Goal: Information Seeking & Learning: Check status

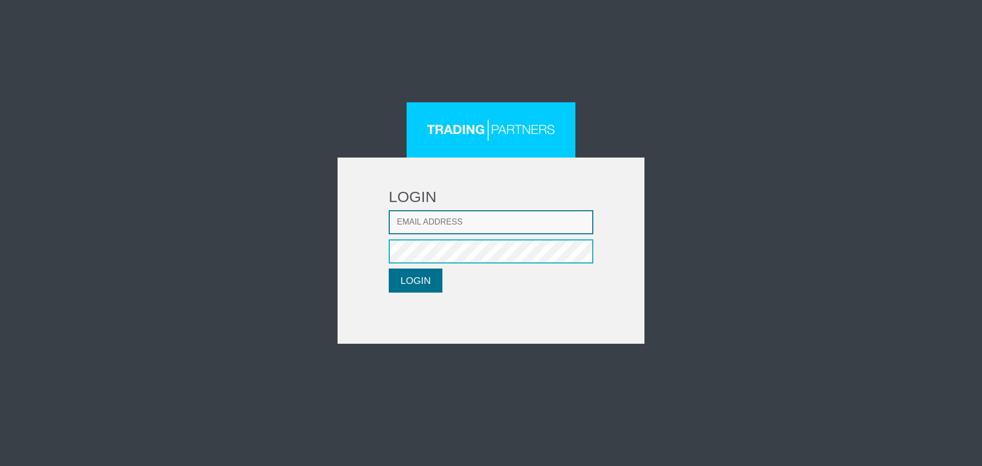
type input "LMatthaiou@fxcess.com"
click at [425, 289] on button "LOGIN" at bounding box center [416, 281] width 54 height 24
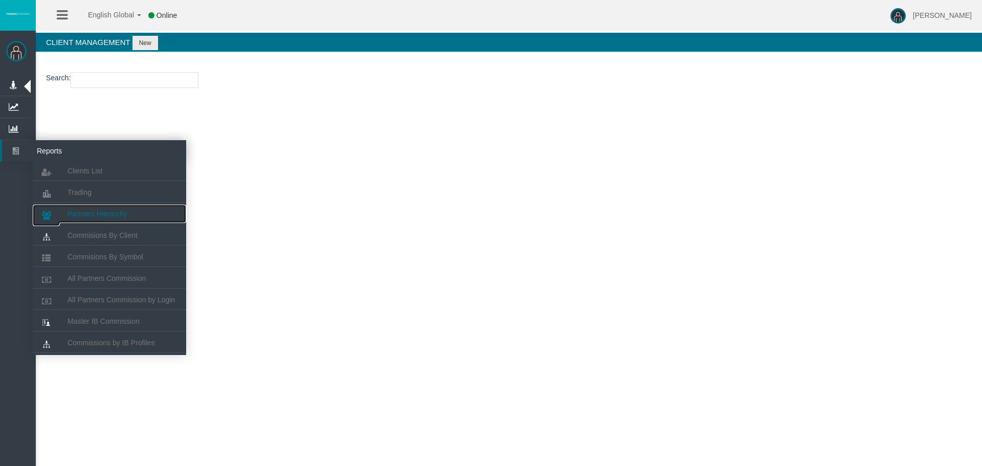
click at [119, 211] on span "Partners Hierarchy" at bounding box center [98, 214] width 60 height 8
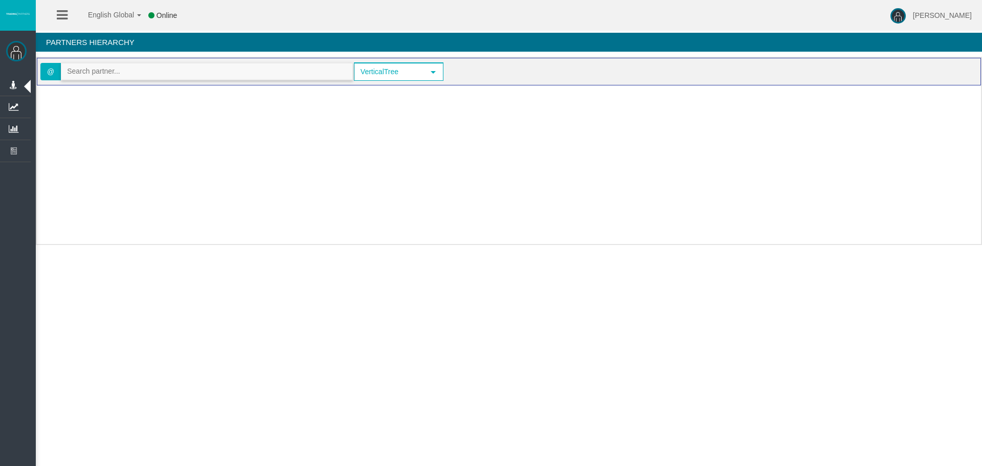
click at [141, 71] on input "text" at bounding box center [206, 71] width 291 height 16
paste input "IByxgxw"
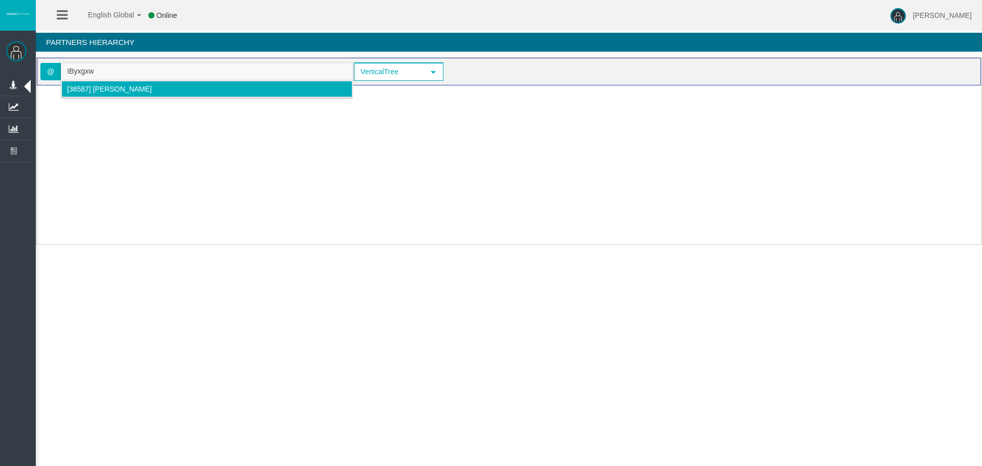
click at [113, 86] on span "[36587] wei oh" at bounding box center [109, 89] width 85 height 8
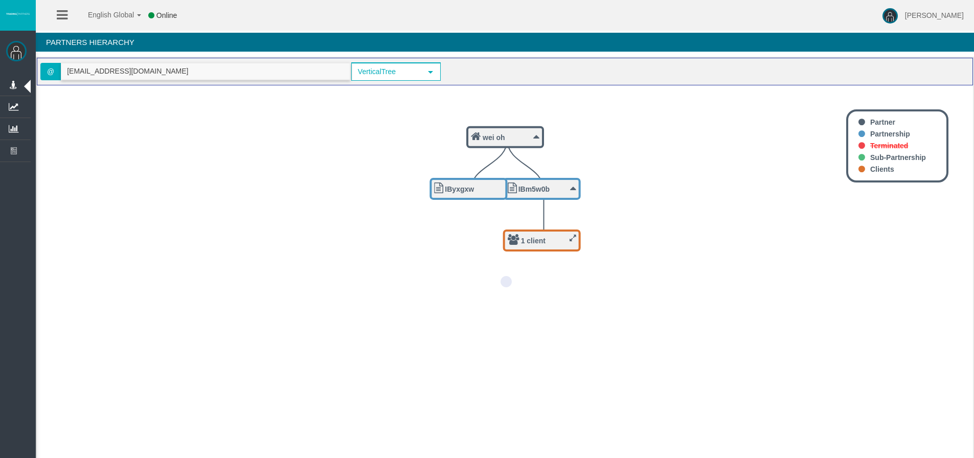
type input "weisiong.oh123@gmail.com"
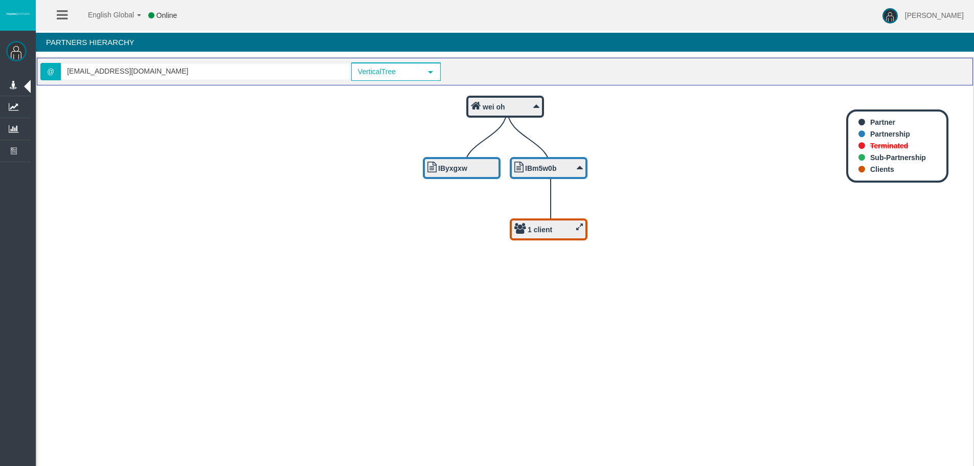
click at [537, 241] on foreignobject "1 client" at bounding box center [551, 231] width 82 height 26
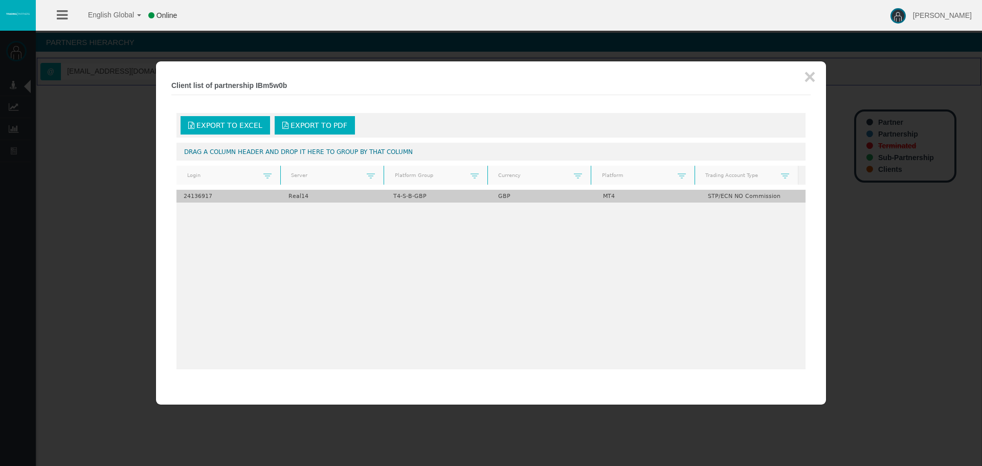
click at [192, 196] on td "24136917" at bounding box center [228, 196] width 105 height 13
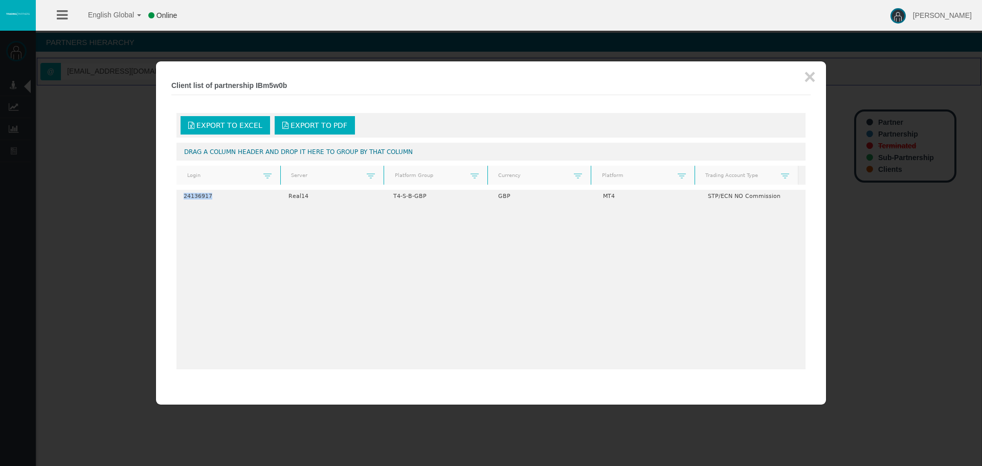
copy td "24136917"
click at [819, 74] on div "× Client list of partnership IBm5w0b Export to Excel Export to PDF Drag a colum…" at bounding box center [491, 232] width 670 height 343
click at [806, 76] on button "×" at bounding box center [810, 76] width 12 height 20
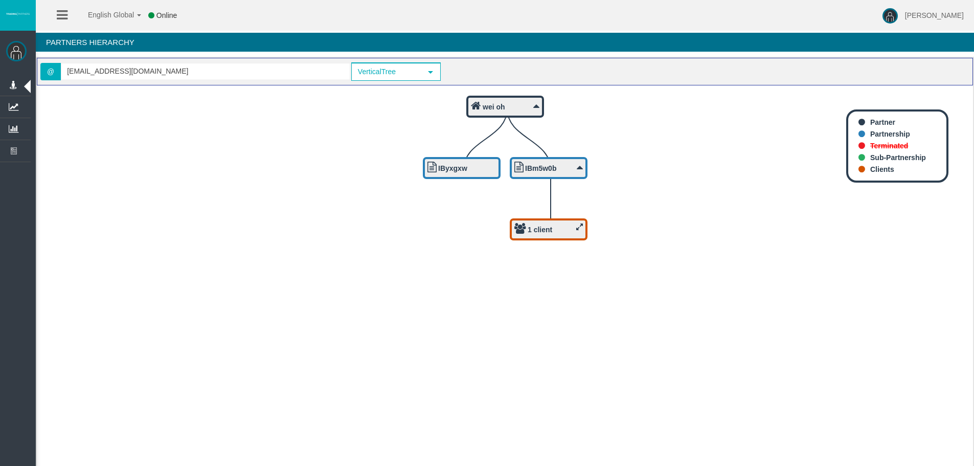
click at [671, 341] on icon "1 client IBm5w0b IByxgxw wei oh" at bounding box center [505, 279] width 936 height 389
